Goal: Task Accomplishment & Management: Use online tool/utility

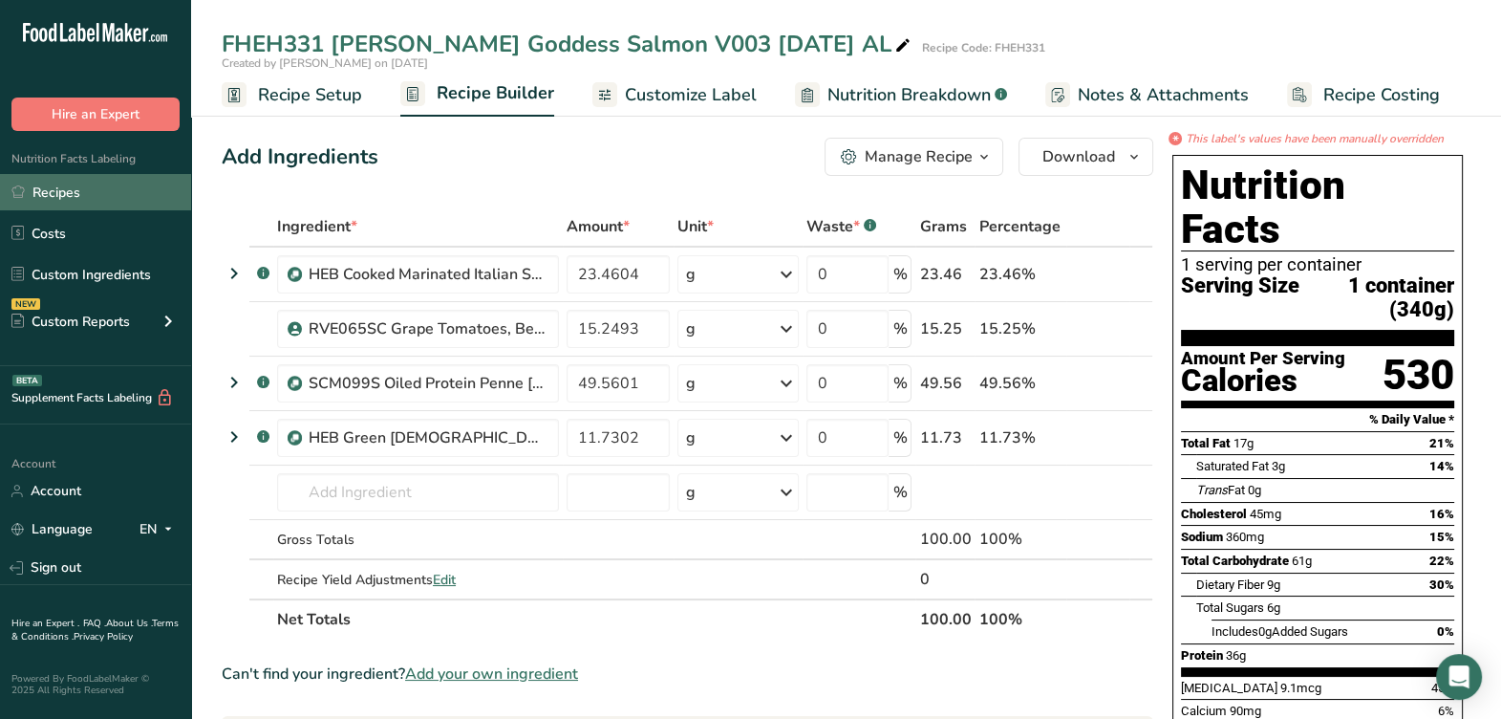
click at [122, 178] on link "Recipes" at bounding box center [95, 192] width 191 height 36
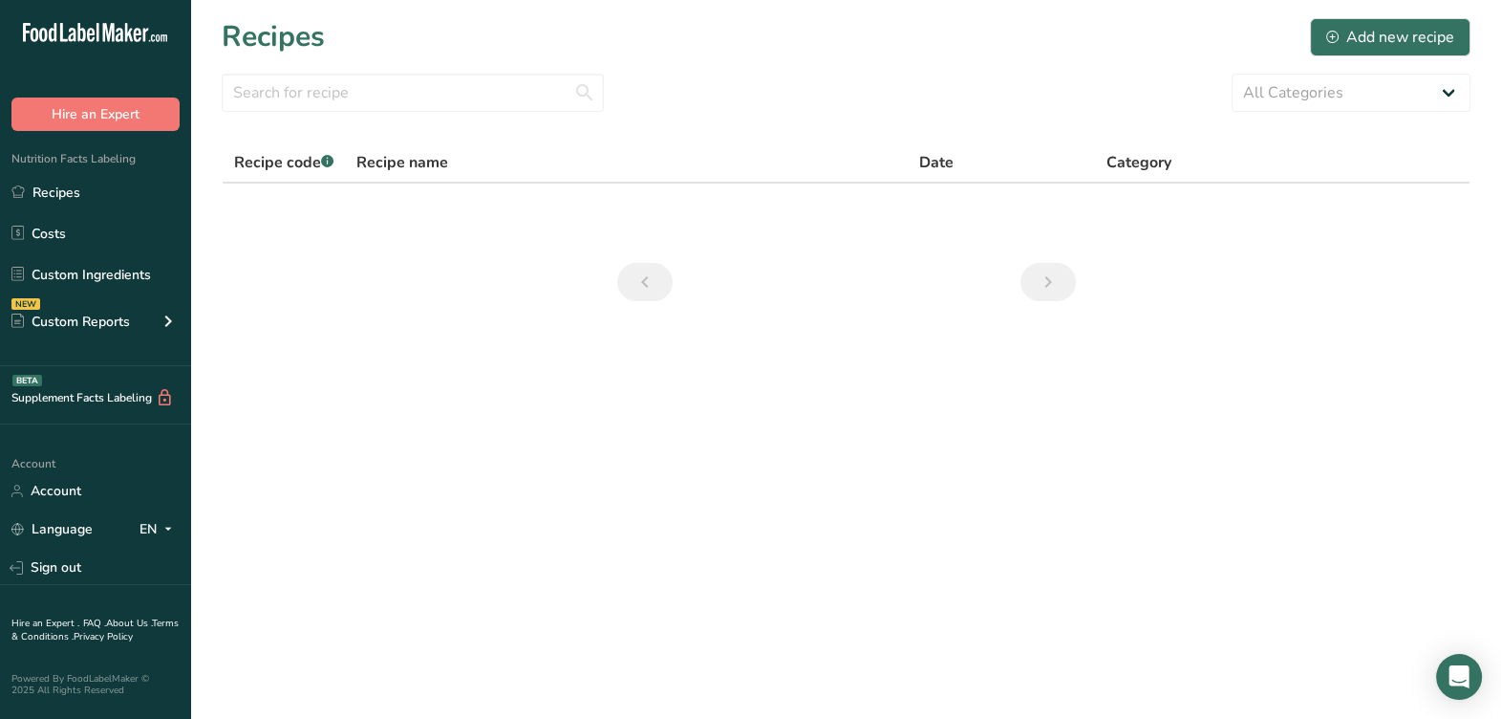
click at [467, 71] on section "Recipes Add new recipe All Categories Baked Goods Beverages Confectionery Cooke…" at bounding box center [846, 166] width 1310 height 332
click at [440, 86] on input "text" at bounding box center [413, 93] width 382 height 38
click at [452, 141] on section "Recipes Add new recipe All Categories Baked Goods Beverages Confectionery Cooke…" at bounding box center [846, 166] width 1310 height 332
click at [506, 117] on section "Recipes Add new recipe All Categories Baked Goods Beverages Confectionery Cooke…" at bounding box center [846, 166] width 1310 height 332
click at [521, 100] on input "text" at bounding box center [413, 93] width 382 height 38
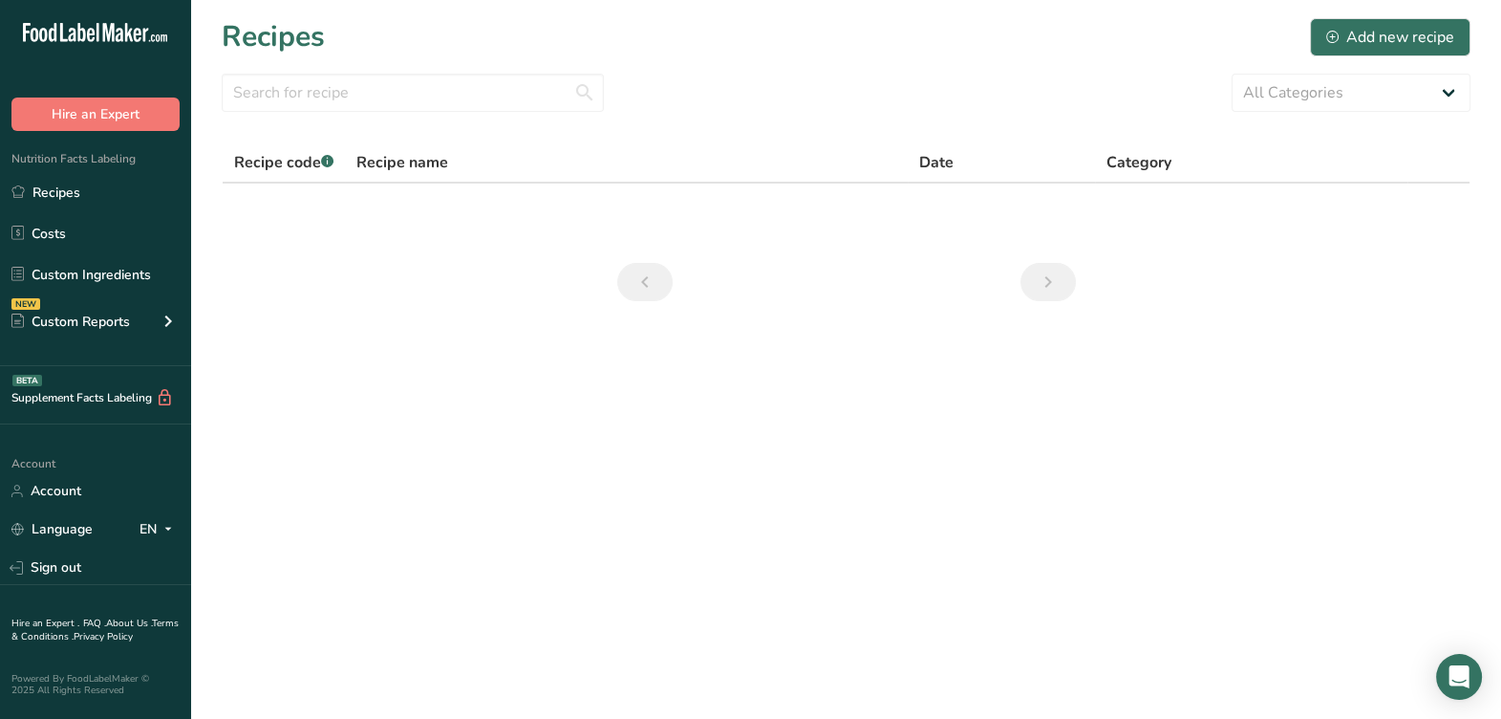
click at [556, 158] on div "Recipe name" at bounding box center [625, 162] width 539 height 23
click at [1388, 41] on div "Add new recipe" at bounding box center [1390, 37] width 128 height 23
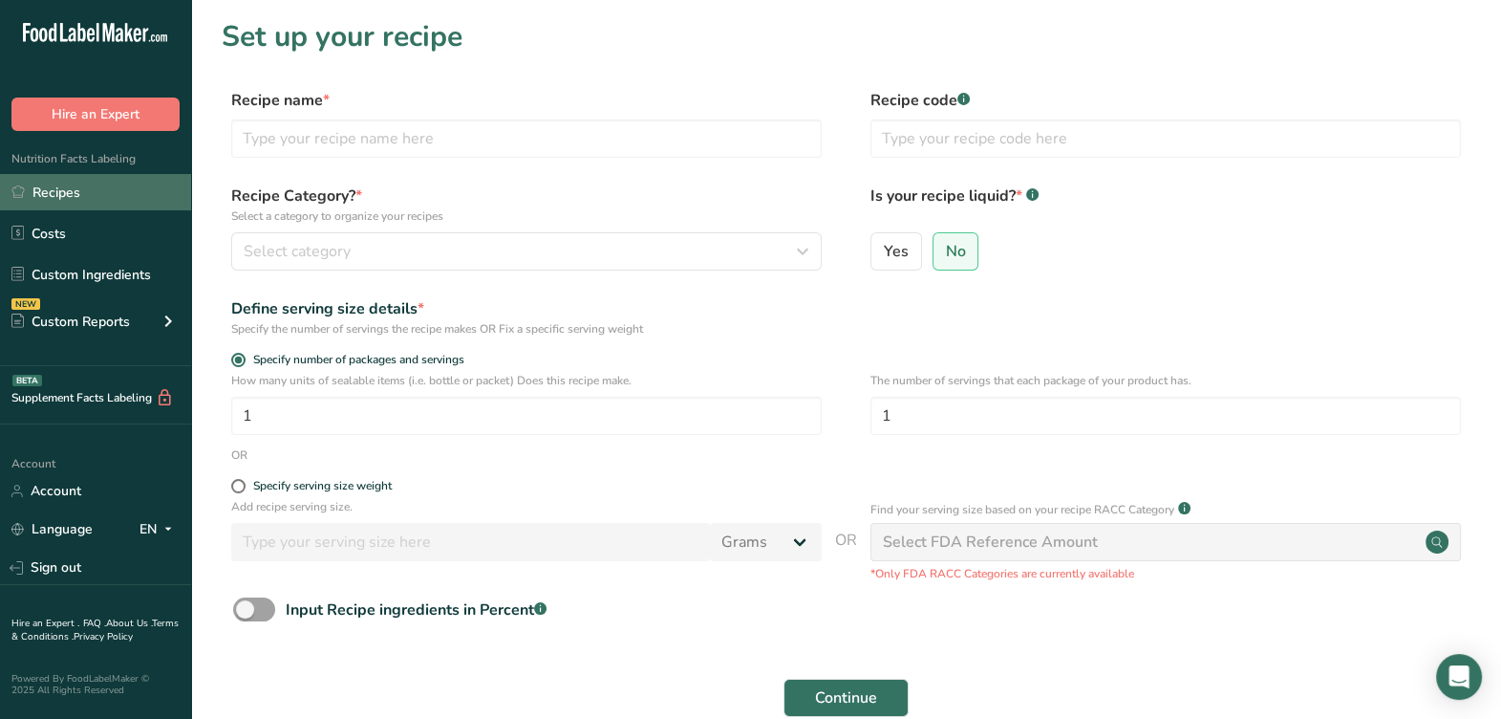
click at [80, 200] on link "Recipes" at bounding box center [95, 192] width 191 height 36
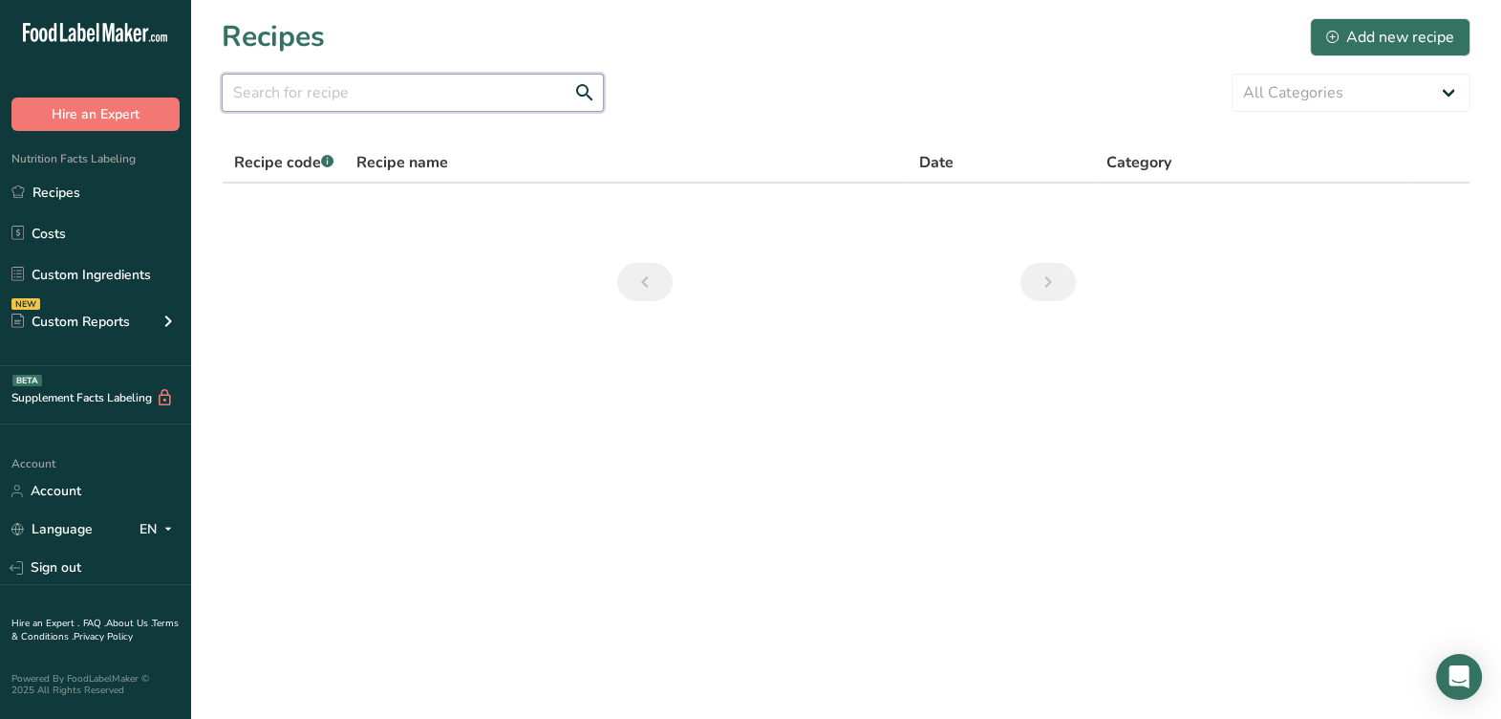
click at [548, 102] on input "text" at bounding box center [413, 93] width 382 height 38
paste input "FHEH333 HH Southwest Style Turkey Bowl V004 [DATE] AL"
type input "FHEH333 HH Southwest Style Turkey Bowl V004 [DATE] AL"
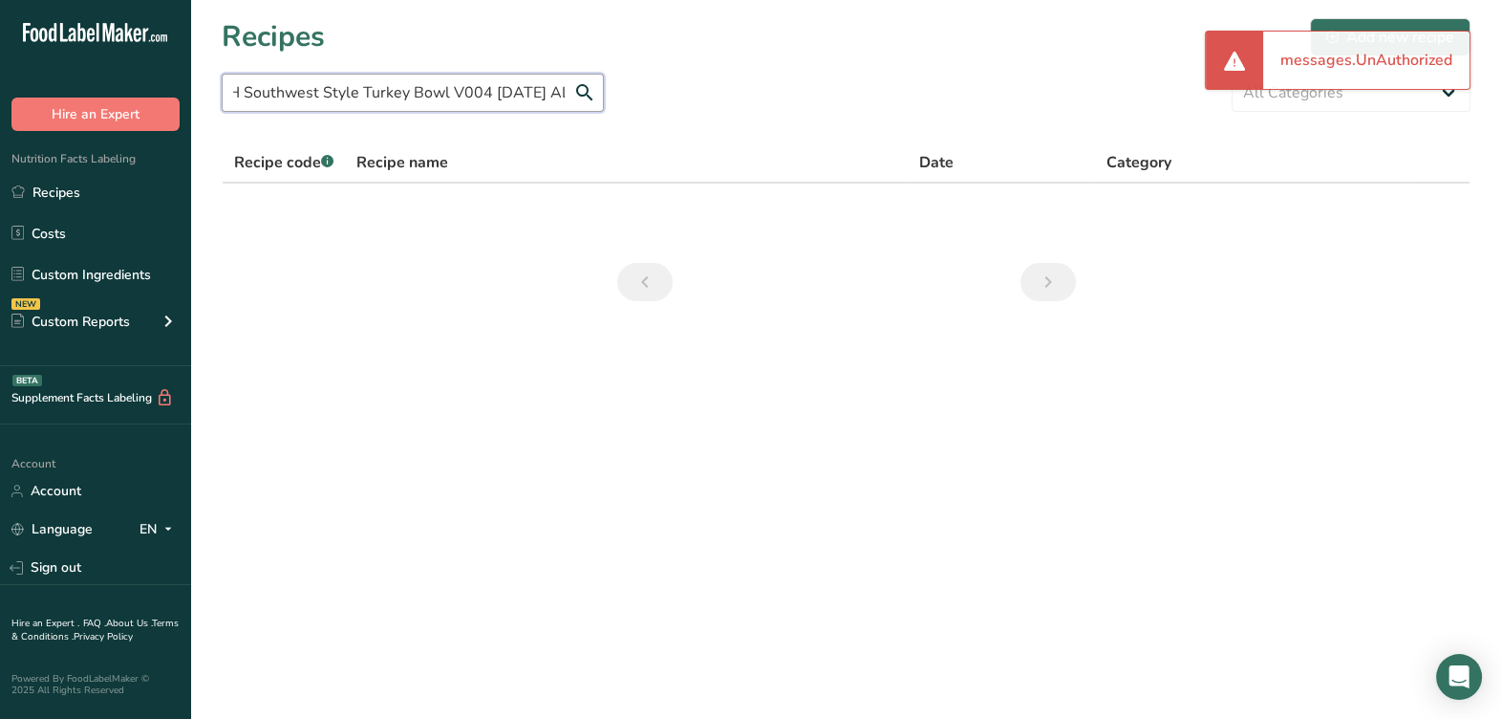
click at [586, 97] on input "FHEH333 HH Southwest Style Turkey Bowl V004 [DATE] AL" at bounding box center [413, 93] width 382 height 38
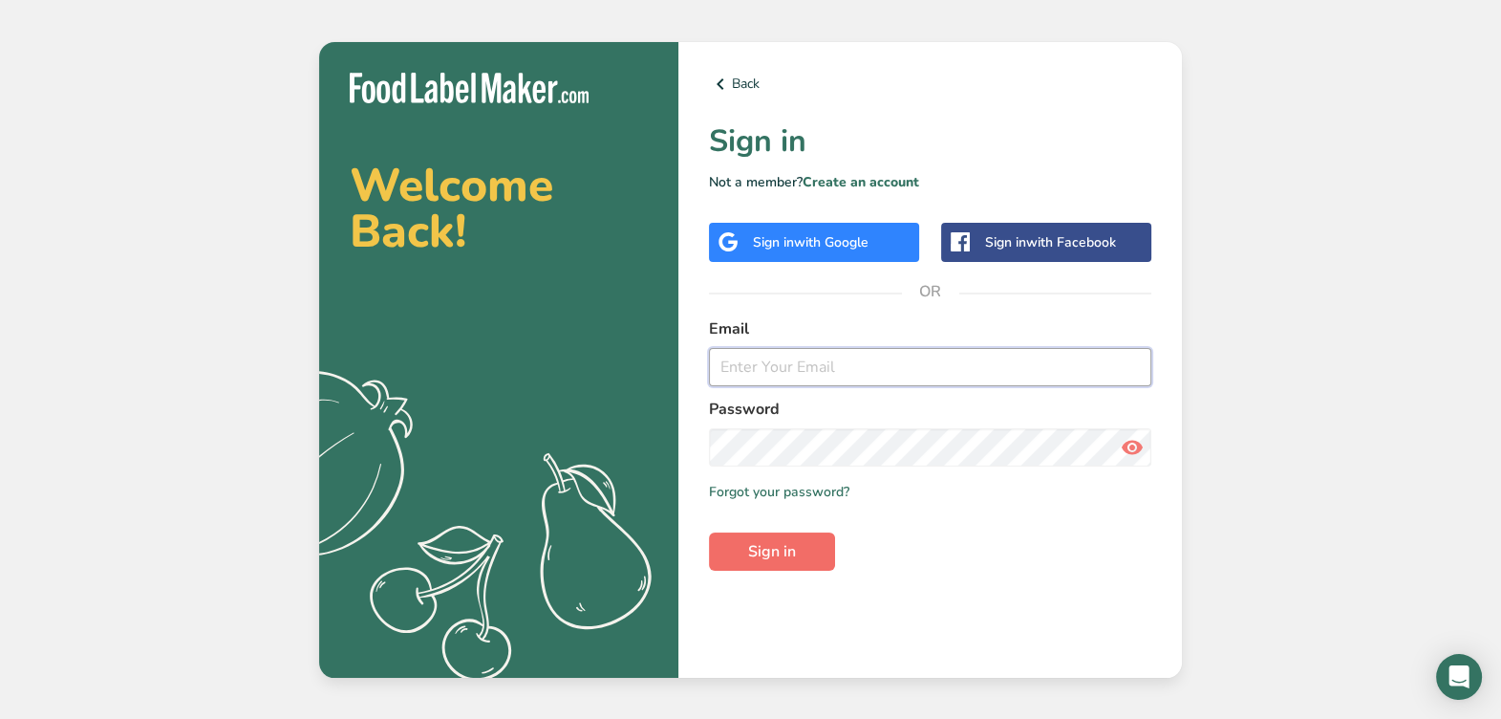
type input "[EMAIL_ADDRESS][DOMAIN_NAME]"
click at [771, 536] on button "Sign in" at bounding box center [772, 551] width 126 height 38
click at [766, 545] on span "Sign in" at bounding box center [772, 551] width 48 height 23
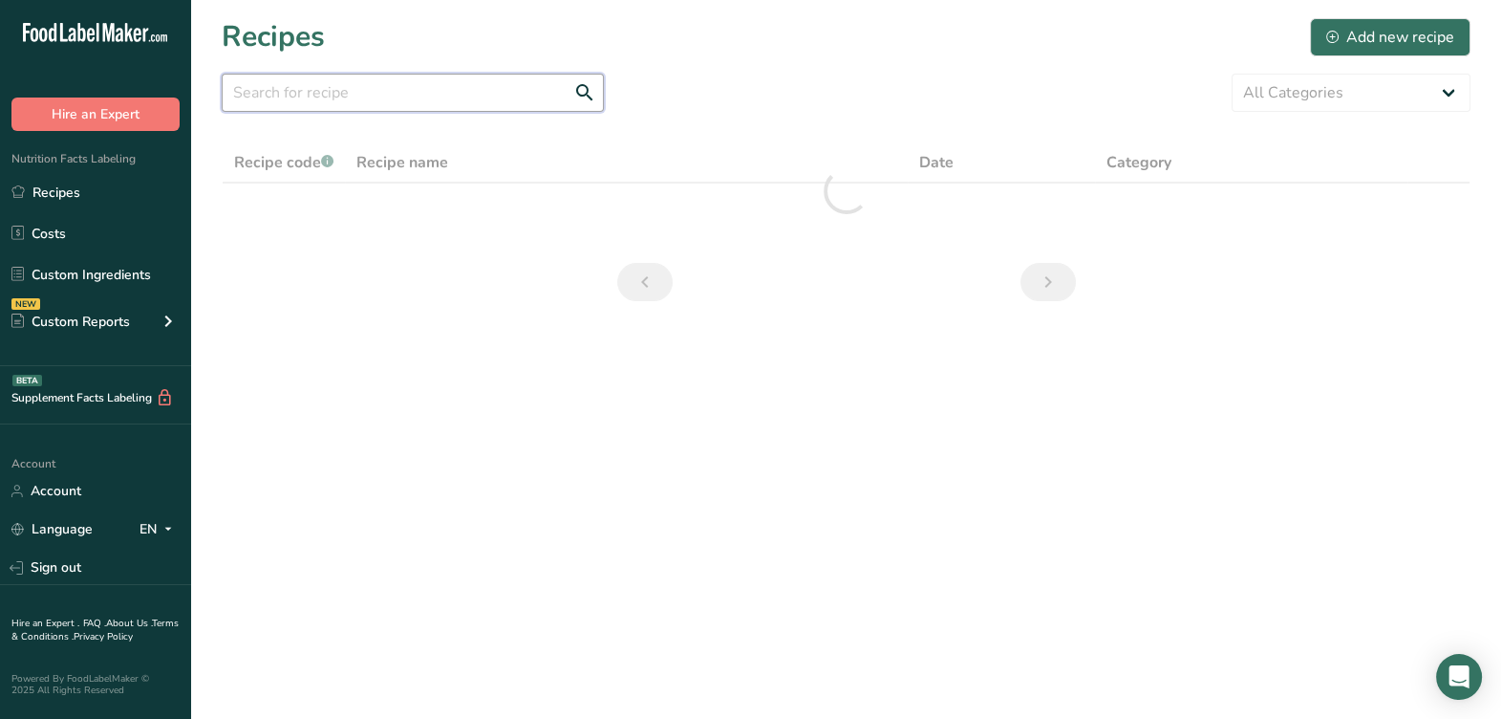
click at [465, 100] on input "text" at bounding box center [413, 93] width 382 height 38
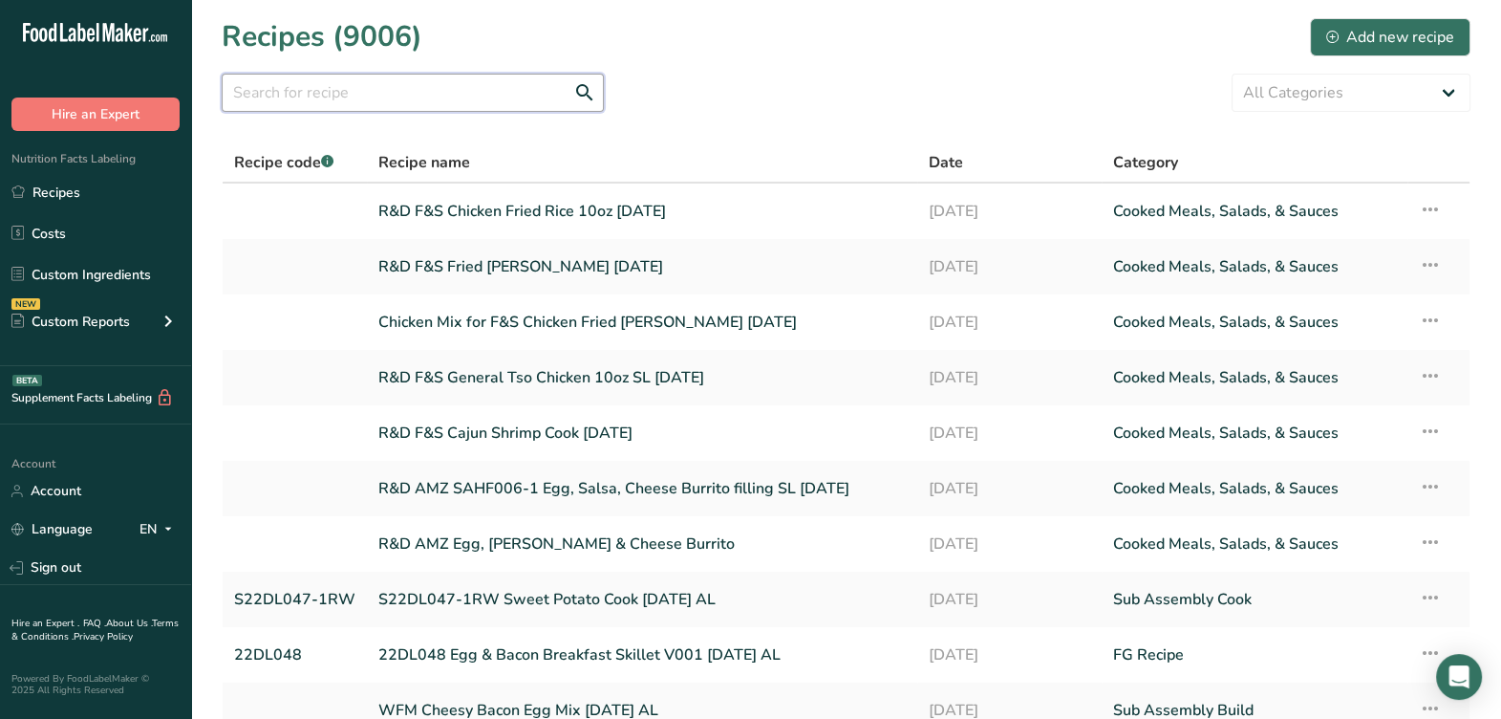
paste input "FHEH333 HH Southwest Style Turkey Bowl V004 [DATE] AL"
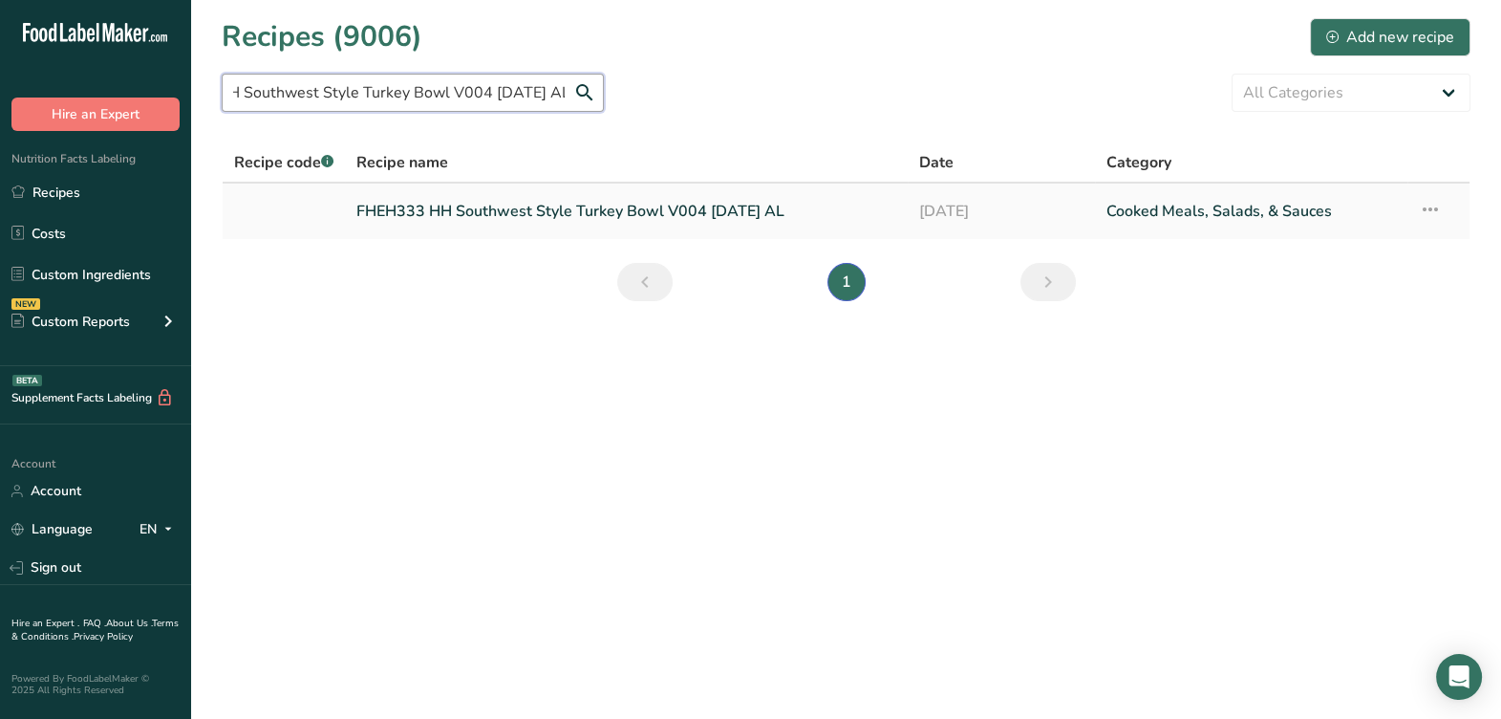
type input "FHEH333 HH Southwest Style Turkey Bowl V004 [DATE] AL"
click at [707, 186] on td "FHEH333 HH Southwest Style Turkey Bowl V004 [DATE] AL" at bounding box center [626, 210] width 562 height 55
click at [719, 212] on link "FHEH333 HH Southwest Style Turkey Bowl V004 [DATE] AL" at bounding box center [625, 211] width 539 height 40
